Goal: Book appointment/travel/reservation

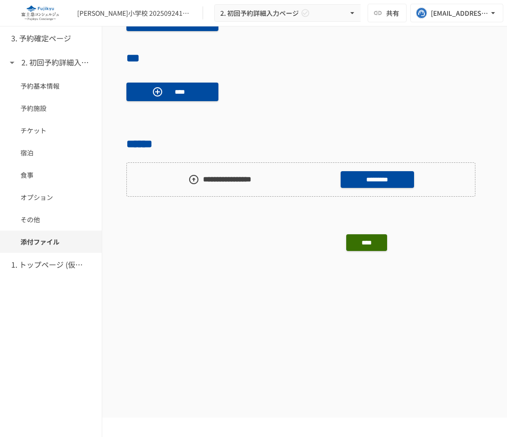
scroll to position [1229, 0]
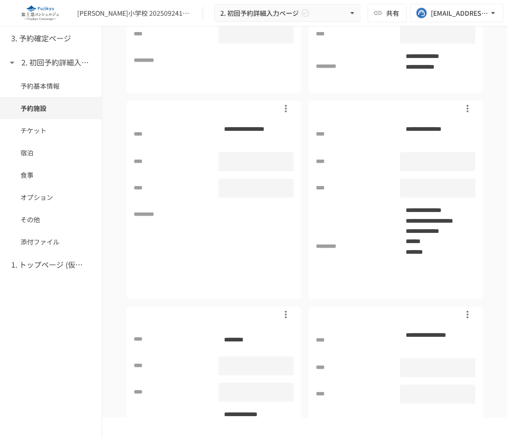
scroll to position [1229, 0]
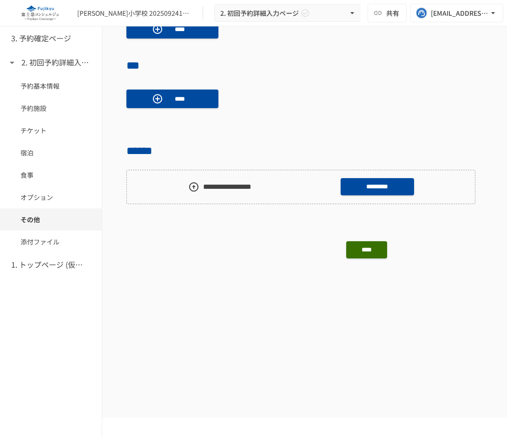
scroll to position [1097, 0]
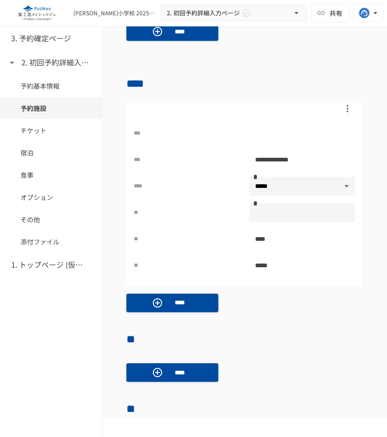
scroll to position [564, 0]
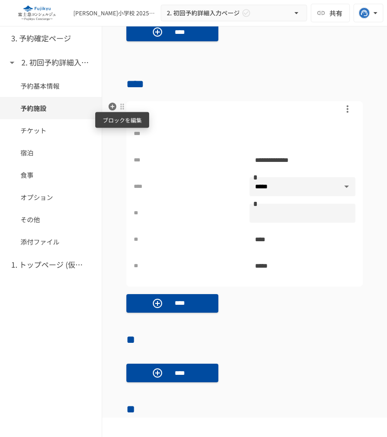
click at [126, 110] on div at bounding box center [122, 106] width 8 height 11
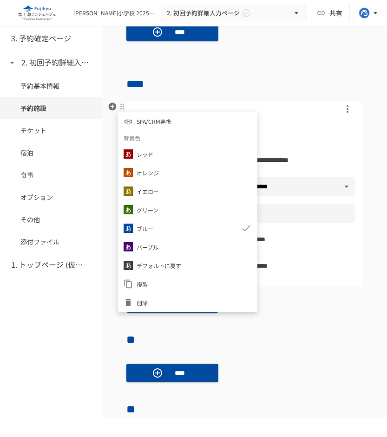
click at [156, 119] on span "SFA/CRM連携" at bounding box center [154, 121] width 35 height 9
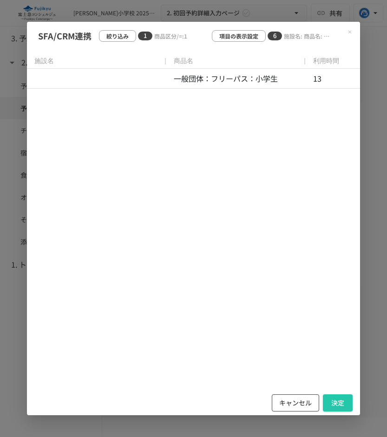
click at [293, 401] on button "キャンセル" at bounding box center [295, 403] width 47 height 17
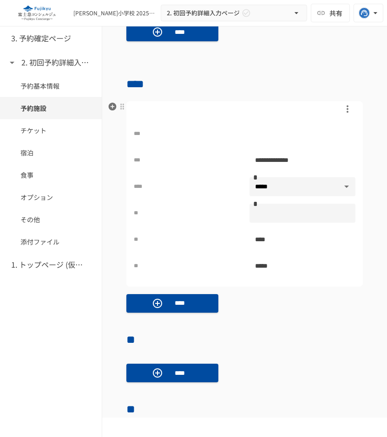
scroll to position [620, 0]
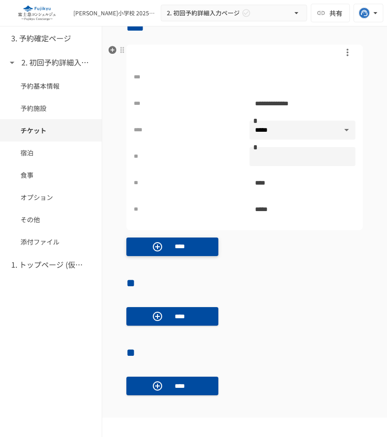
click at [176, 251] on p "****" at bounding box center [180, 246] width 26 height 10
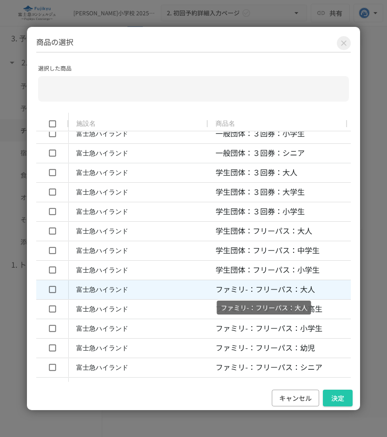
scroll to position [106, 0]
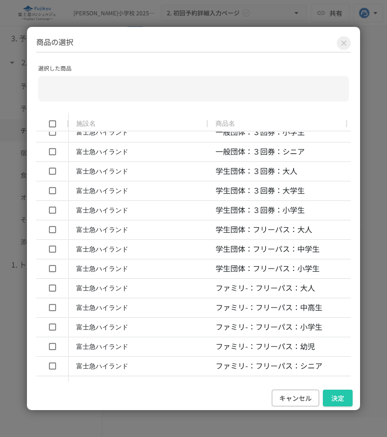
click at [345, 40] on icon "Close modal" at bounding box center [343, 43] width 9 height 9
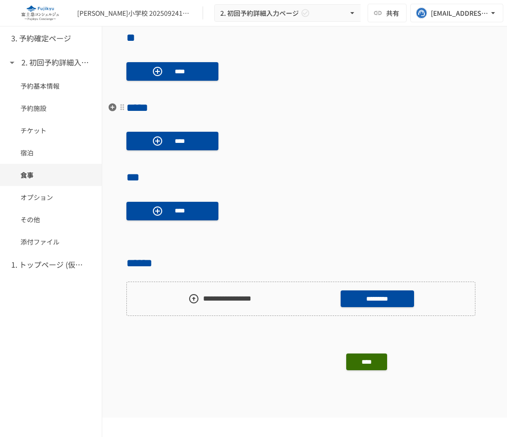
scroll to position [1266, 0]
